Goal: Navigation & Orientation: Find specific page/section

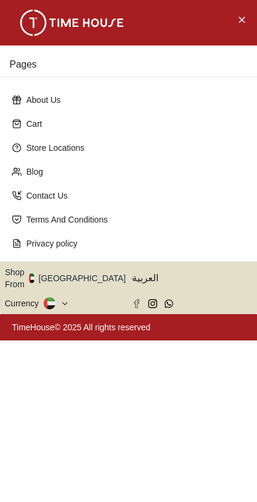
click at [78, 275] on button "Shop From [GEOGRAPHIC_DATA]" at bounding box center [70, 278] width 130 height 24
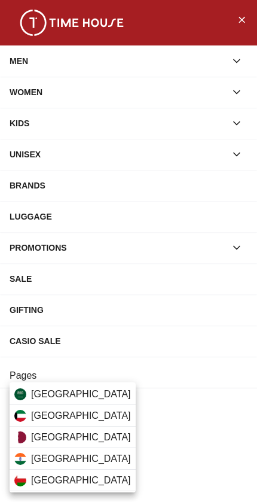
click at [89, 397] on div "[GEOGRAPHIC_DATA]" at bounding box center [73, 395] width 126 height 22
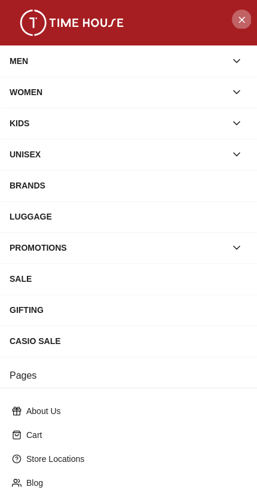
click at [246, 21] on icon "Close Menu" at bounding box center [242, 19] width 10 height 15
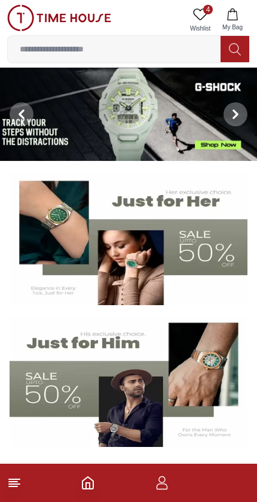
click at [246, 17] on button "My Bag" at bounding box center [232, 20] width 35 height 31
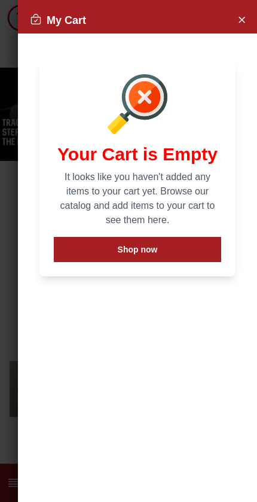
click at [235, 21] on div at bounding box center [128, 251] width 257 height 502
click at [241, 20] on div at bounding box center [128, 251] width 257 height 502
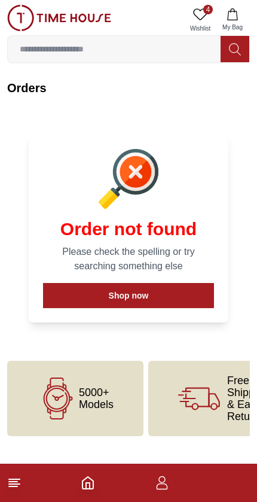
click at [11, 489] on icon at bounding box center [14, 483] width 14 height 14
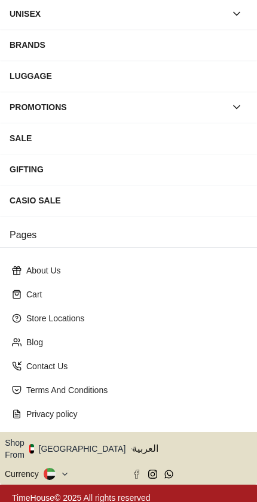
scroll to position [140, 0]
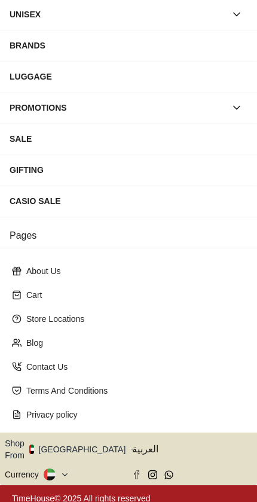
click at [77, 449] on button "Shop From [GEOGRAPHIC_DATA]" at bounding box center [70, 449] width 130 height 24
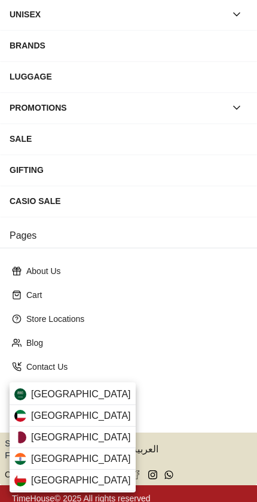
click at [87, 391] on div "[GEOGRAPHIC_DATA]" at bounding box center [73, 395] width 126 height 22
